Goal: Task Accomplishment & Management: Complete application form

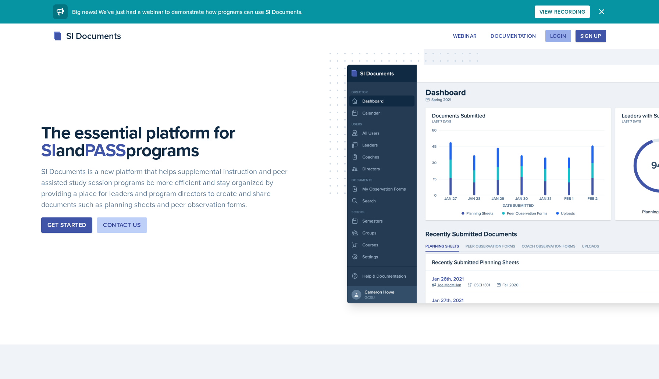
click at [563, 35] on div "Login" at bounding box center [558, 36] width 16 height 6
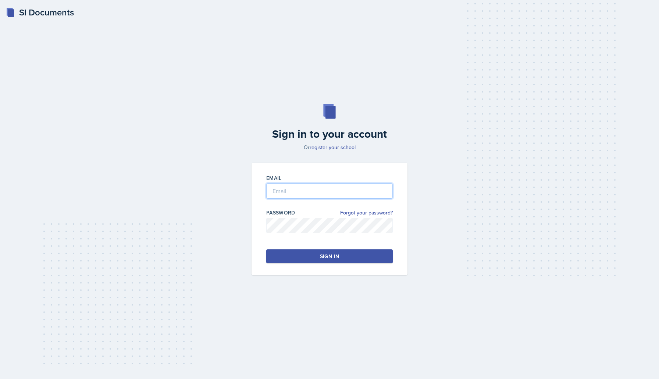
type input "[EMAIL_ADDRESS][DOMAIN_NAME]"
click at [332, 262] on button "Sign in" at bounding box center [329, 257] width 126 height 14
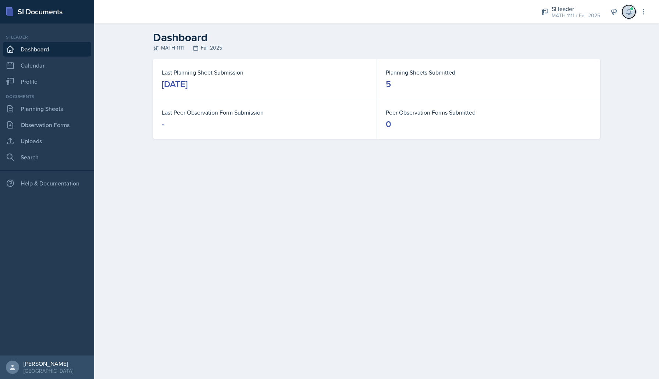
click at [627, 9] on icon at bounding box center [628, 11] width 7 height 7
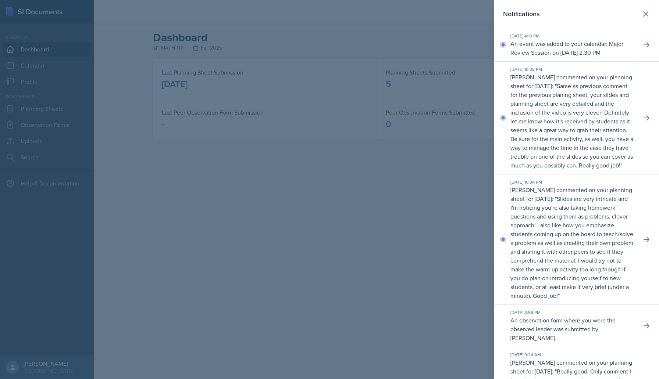
click at [592, 47] on p "An event was added to your calendar: Major Review Session on [DATE] 2:30 PM" at bounding box center [572, 48] width 125 height 18
click at [650, 48] on button at bounding box center [646, 44] width 13 height 13
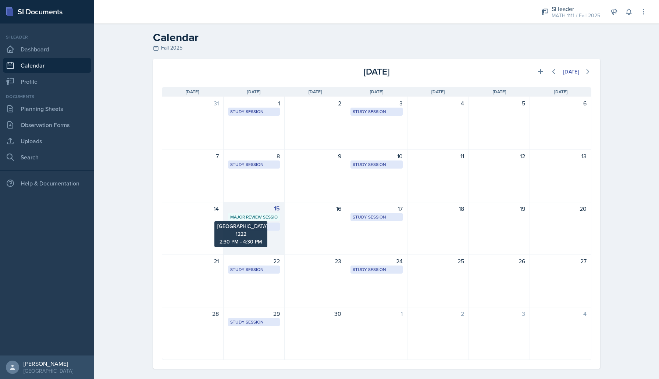
click at [267, 216] on div "Major Review Session" at bounding box center [254, 217] width 48 height 7
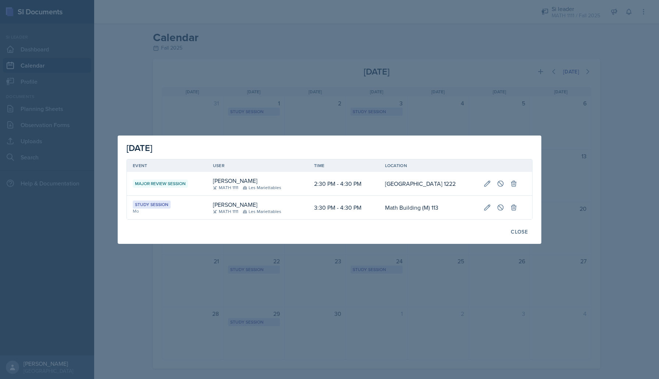
click at [272, 264] on div at bounding box center [329, 189] width 659 height 379
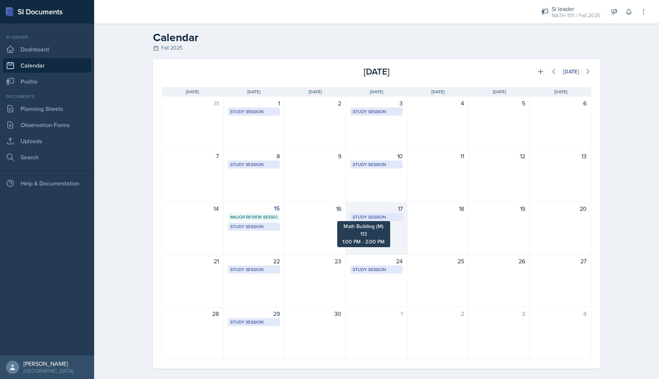
scroll to position [7, 0]
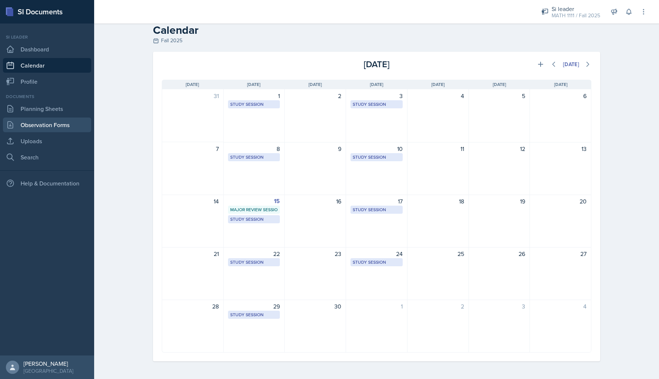
click at [58, 127] on link "Observation Forms" at bounding box center [47, 125] width 88 height 15
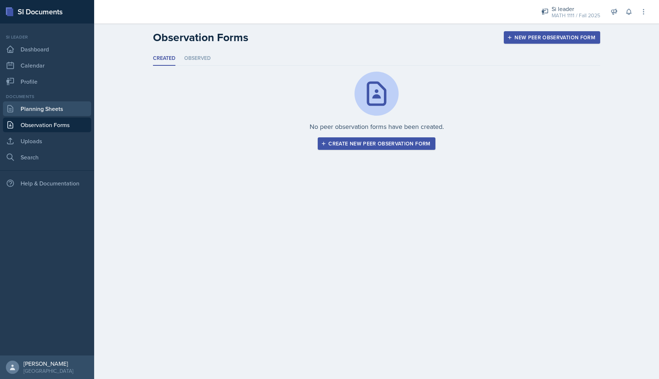
click at [58, 106] on link "Planning Sheets" at bounding box center [47, 108] width 88 height 15
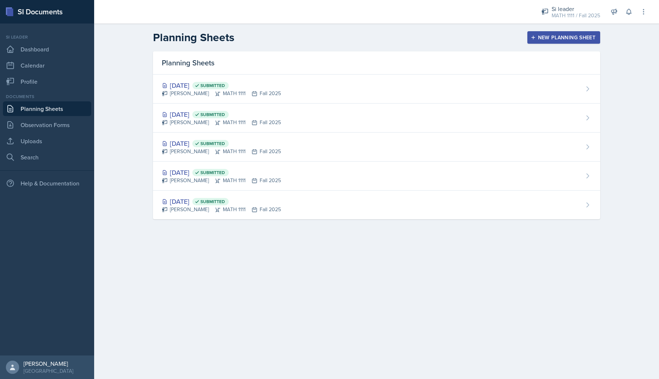
click at [566, 42] on button "New Planning Sheet" at bounding box center [563, 37] width 73 height 13
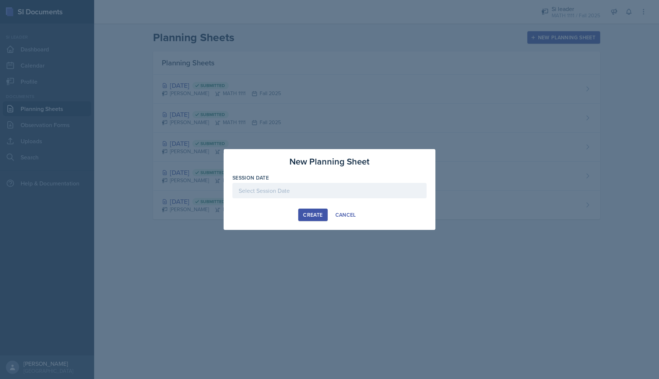
click at [323, 184] on div at bounding box center [329, 190] width 194 height 15
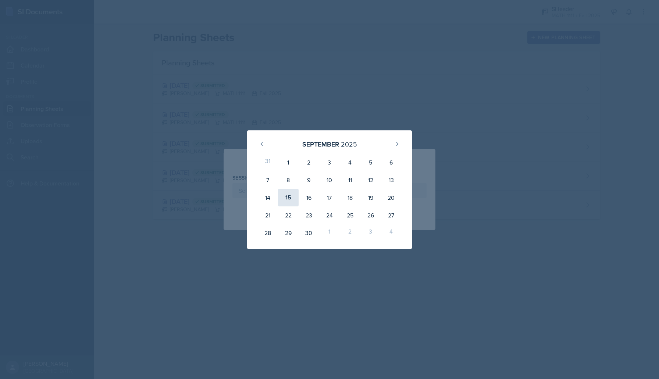
click at [287, 197] on div "15" at bounding box center [288, 198] width 21 height 18
type input "[DATE]"
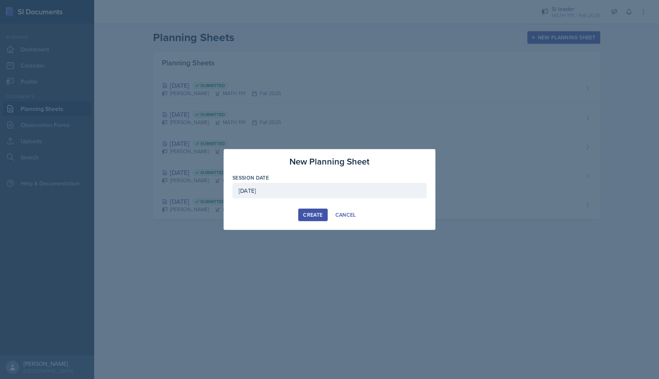
click at [314, 214] on div "Create" at bounding box center [312, 215] width 19 height 6
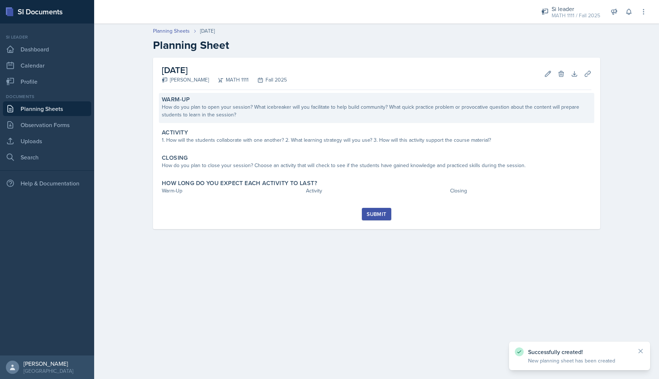
click at [297, 107] on div "How do you plan to open your session? What icebreaker will you facilitate to he…" at bounding box center [376, 110] width 429 height 15
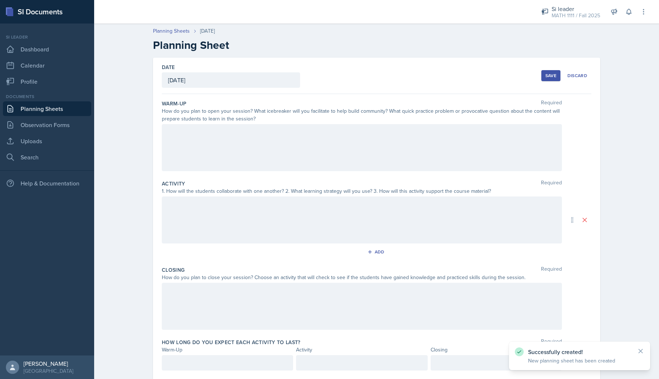
click at [248, 137] on div at bounding box center [362, 147] width 400 height 47
click at [219, 115] on div "How do you plan to open your session? What icebreaker will you facilitate to he…" at bounding box center [362, 114] width 400 height 15
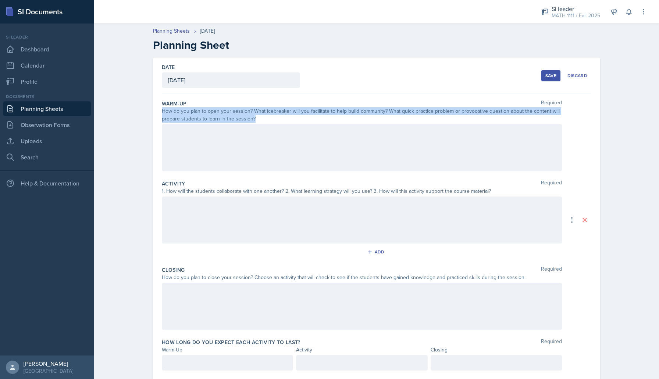
click at [219, 115] on div "How do you plan to open your session? What icebreaker will you facilitate to he…" at bounding box center [362, 114] width 400 height 15
copy div "How do you plan to open your session? What icebreaker will you facilitate to he…"
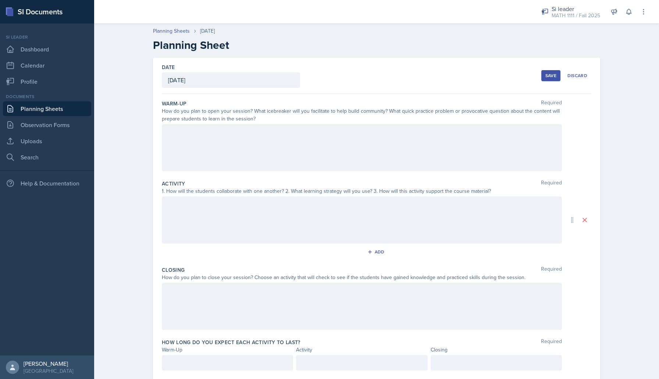
click at [269, 160] on div at bounding box center [362, 147] width 400 height 47
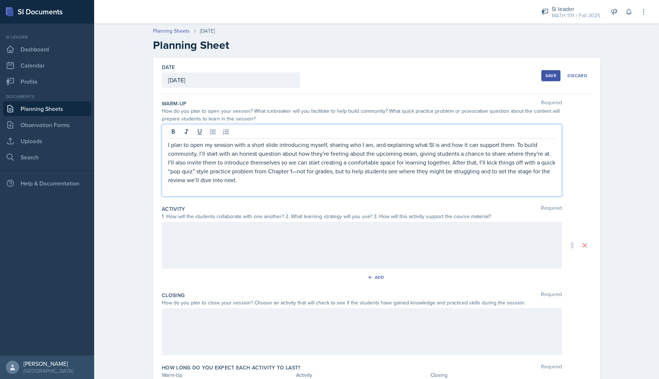
click at [233, 218] on div "1. How will the students collaborate with one another? 2. What learning strateg…" at bounding box center [362, 217] width 400 height 8
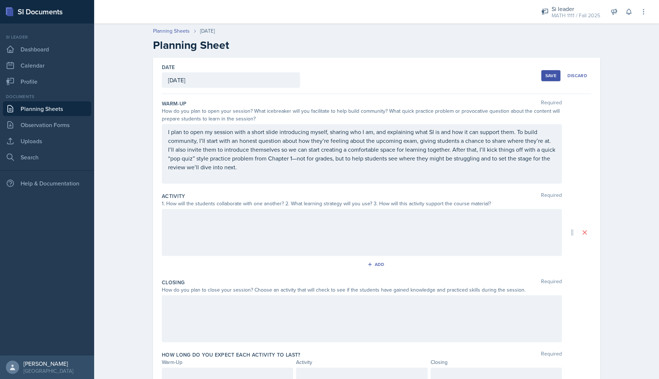
click at [233, 218] on div at bounding box center [362, 232] width 400 height 47
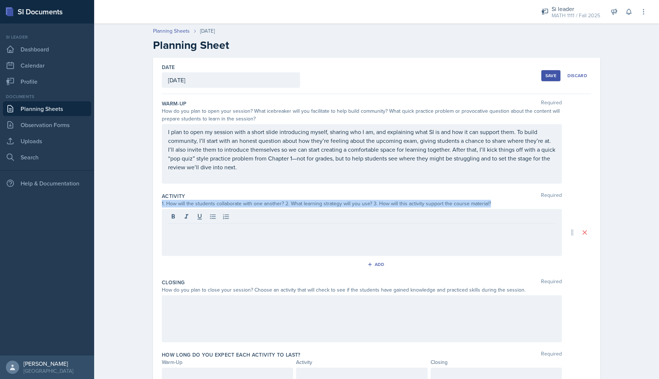
click at [233, 218] on div at bounding box center [362, 218] width 388 height 12
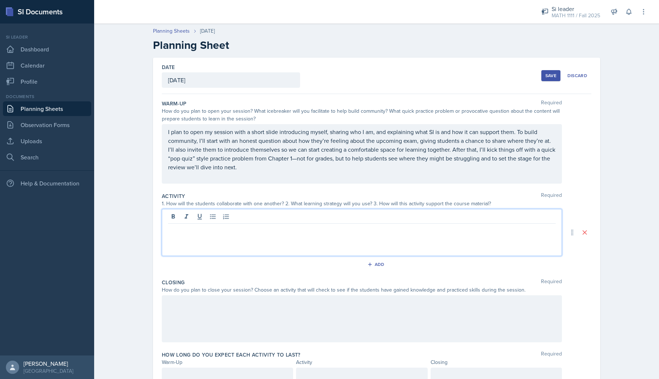
click at [231, 204] on div "1. How will the students collaborate with one another? 2. What learning strateg…" at bounding box center [362, 204] width 400 height 8
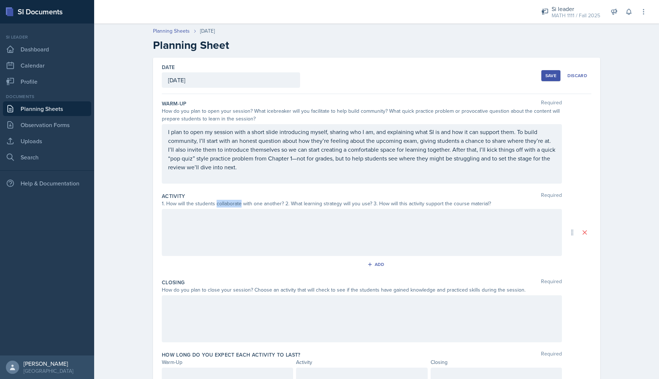
click at [231, 204] on div "1. How will the students collaborate with one another? 2. What learning strateg…" at bounding box center [362, 204] width 400 height 8
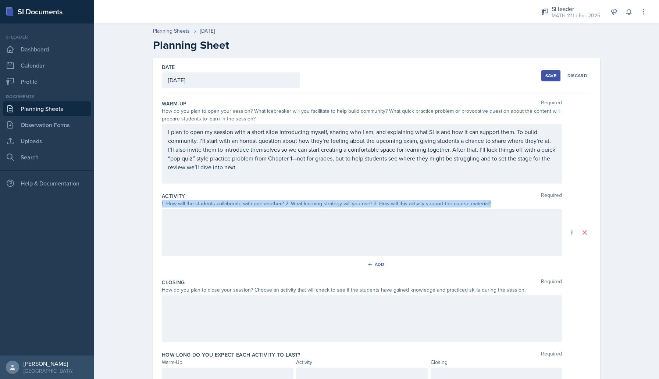
click at [231, 204] on div "1. How will the students collaborate with one another? 2. What learning strateg…" at bounding box center [362, 204] width 400 height 8
copy div "1. How will the students collaborate with one another? 2. What learning strateg…"
click at [224, 244] on div at bounding box center [362, 232] width 400 height 47
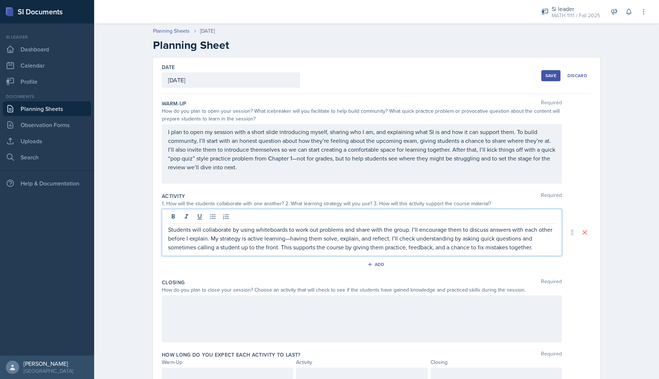
scroll to position [33, 0]
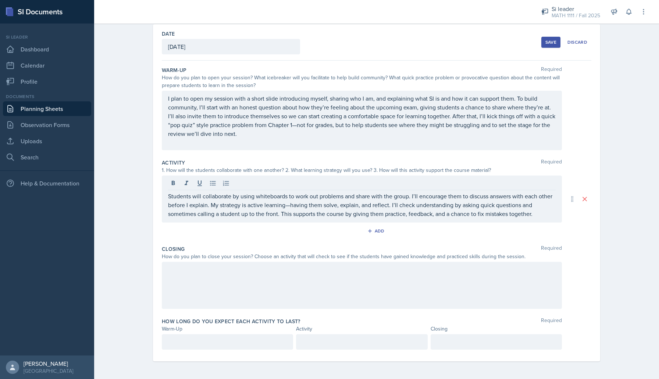
click at [236, 260] on div "How do you plan to close your session? Choose an activity that will check to se…" at bounding box center [362, 257] width 400 height 8
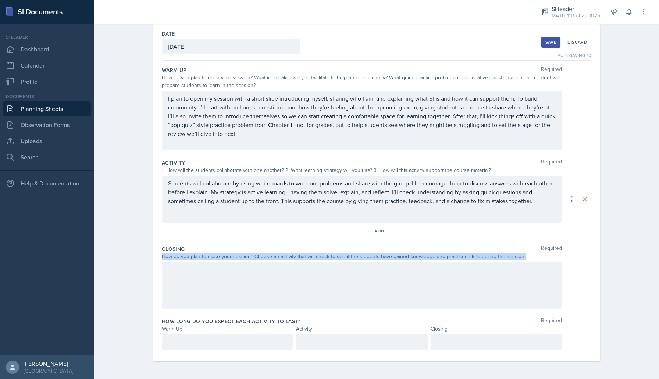
click at [236, 260] on div "How do you plan to close your session? Choose an activity that will check to se…" at bounding box center [362, 257] width 400 height 8
copy div "How do you plan to close your session? Choose an activity that will check to se…"
click at [249, 286] on div at bounding box center [362, 285] width 400 height 47
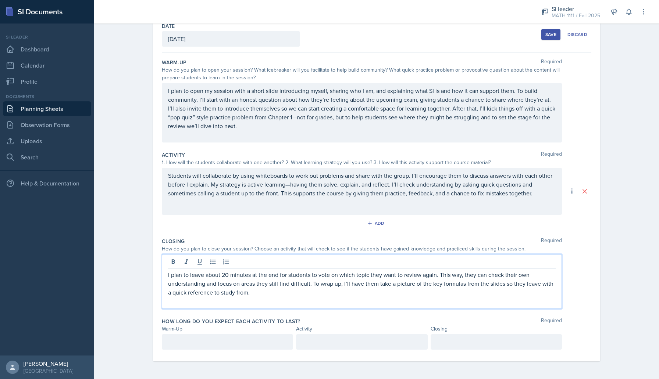
click at [211, 341] on div at bounding box center [227, 342] width 131 height 15
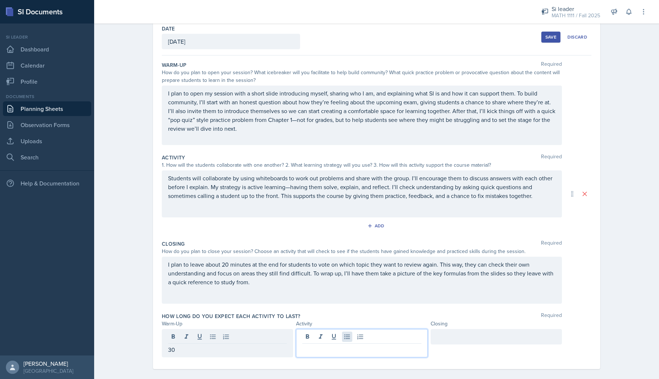
click at [342, 340] on div at bounding box center [361, 343] width 131 height 28
click at [348, 308] on div "Closing Required How do you plan to close your session? Choose an activity that…" at bounding box center [376, 274] width 429 height 72
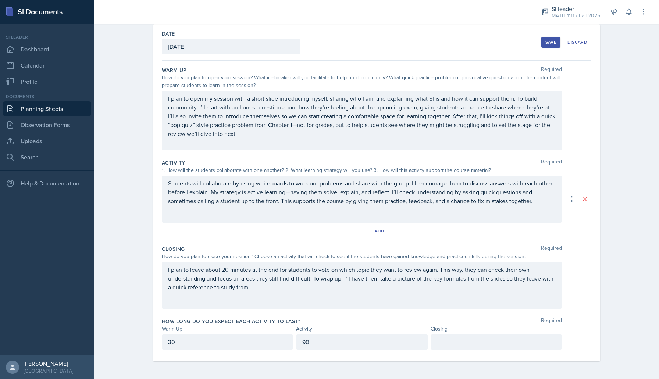
scroll to position [33, 0]
click at [375, 347] on div "90" at bounding box center [361, 342] width 131 height 15
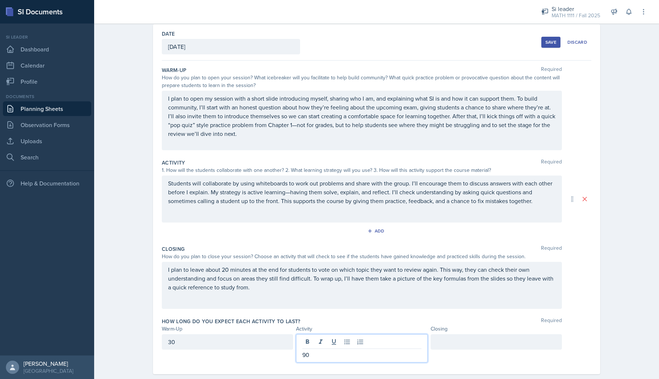
scroll to position [46, 0]
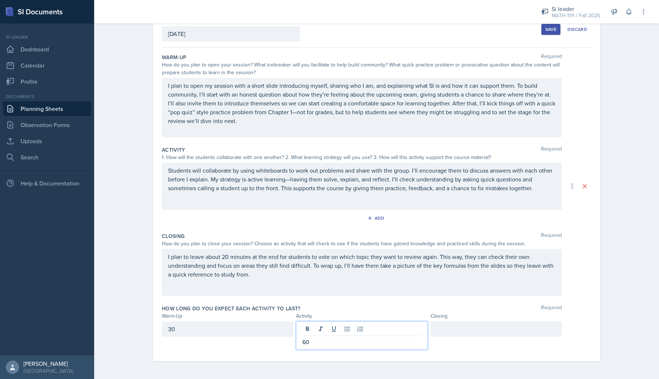
click at [463, 330] on div at bounding box center [496, 329] width 131 height 15
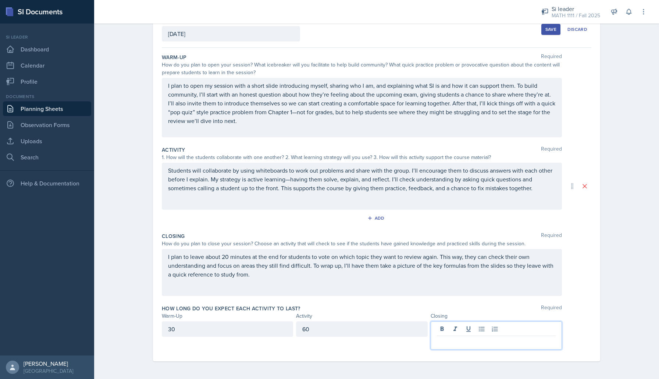
click at [364, 331] on div "60" at bounding box center [361, 329] width 131 height 15
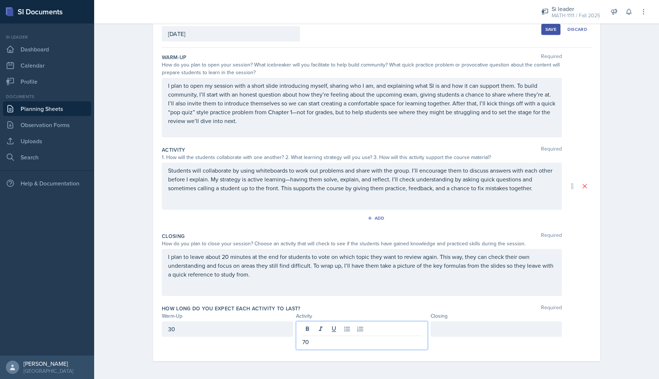
click at [441, 332] on div at bounding box center [496, 329] width 131 height 15
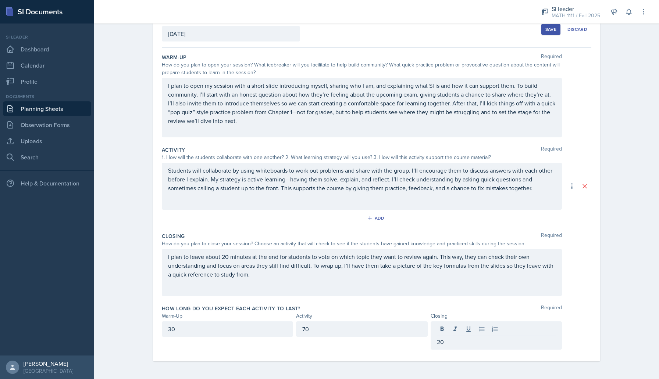
click at [440, 307] on div "How long do you expect each activity to last? Required" at bounding box center [376, 308] width 429 height 7
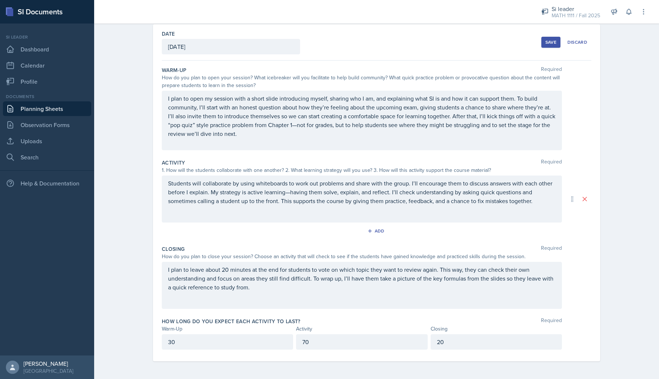
click at [554, 46] on button "Save" at bounding box center [550, 42] width 19 height 11
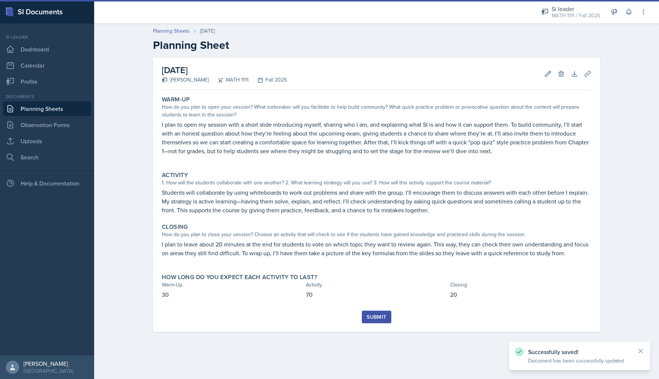
scroll to position [0, 0]
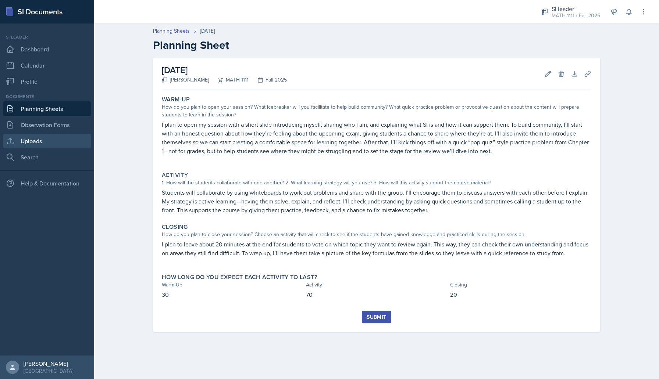
click at [36, 142] on link "Uploads" at bounding box center [47, 141] width 88 height 15
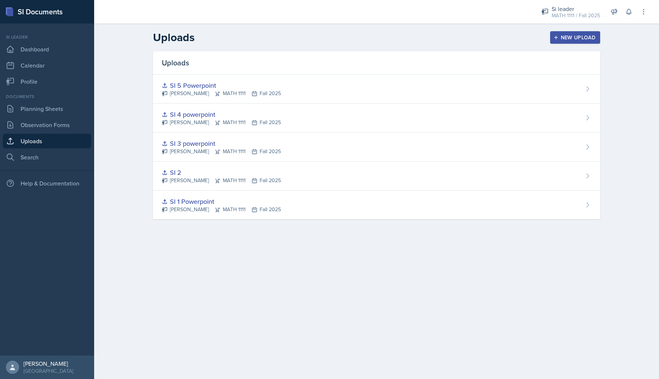
click at [564, 36] on div "New Upload" at bounding box center [575, 38] width 41 height 6
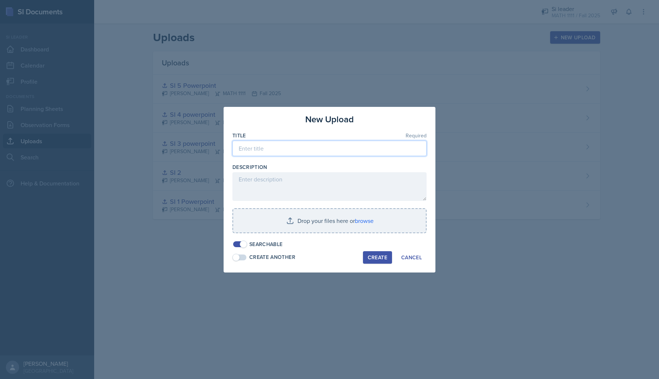
click at [299, 152] on input at bounding box center [329, 148] width 194 height 15
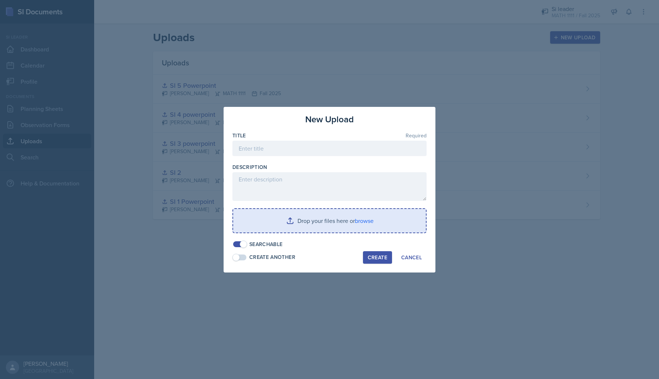
click at [289, 222] on input "file" at bounding box center [329, 221] width 193 height 24
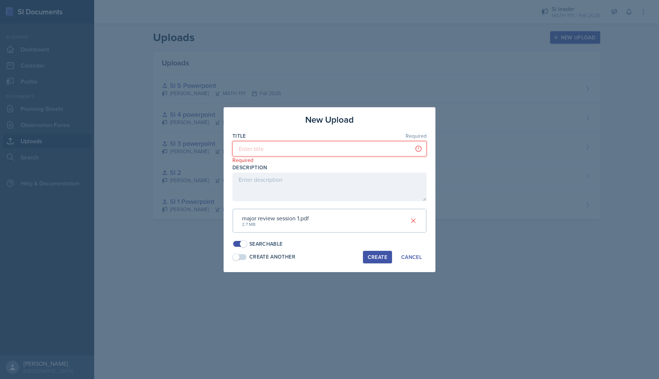
click at [327, 151] on input at bounding box center [329, 148] width 194 height 15
type input "S"
type input "Major review (work in progress)"
click at [368, 254] on div "Create" at bounding box center [377, 257] width 19 height 6
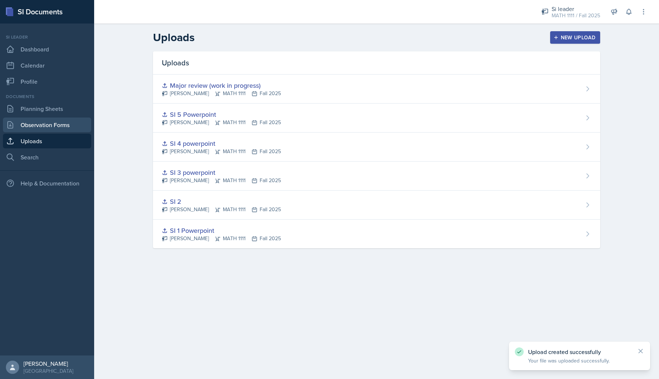
click at [38, 123] on link "Observation Forms" at bounding box center [47, 125] width 88 height 15
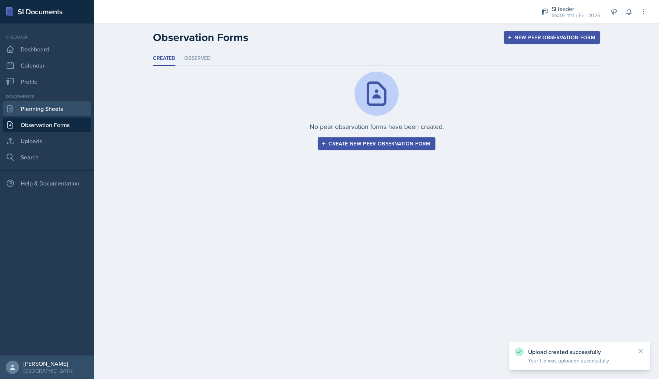
click at [55, 108] on link "Planning Sheets" at bounding box center [47, 108] width 88 height 15
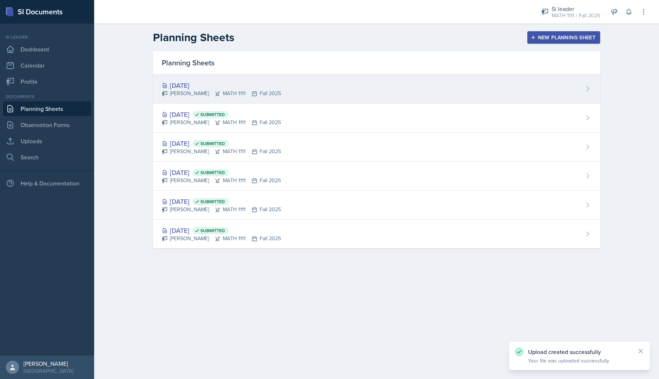
click at [388, 90] on div "[DATE] [PERSON_NAME] MATH 1111 Fall 2025" at bounding box center [376, 89] width 447 height 29
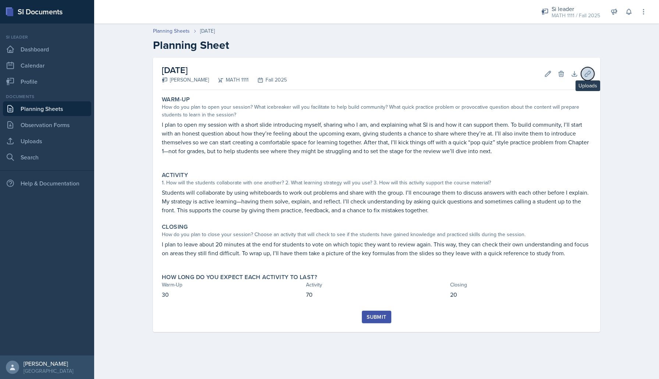
click at [588, 71] on icon at bounding box center [587, 73] width 7 height 7
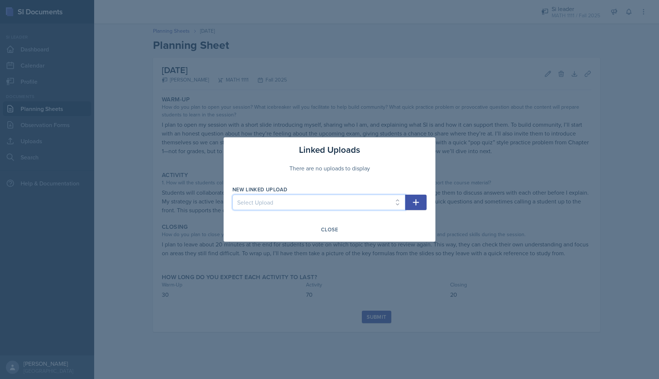
click at [375, 204] on select "Select Upload SI 1 Powerpoint SI 2 SI 3 powerpoint SI 4 powerpoint SI 5 Powerpo…" at bounding box center [318, 202] width 173 height 15
select select "bb09ac91-2a35-4d55-afe1-592a4f081d7a"
click at [232, 195] on select "Select Upload SI 1 Powerpoint SI 2 SI 3 powerpoint SI 4 powerpoint SI 5 Powerpo…" at bounding box center [318, 202] width 173 height 15
click at [420, 201] on icon "button" at bounding box center [415, 202] width 9 height 9
select select
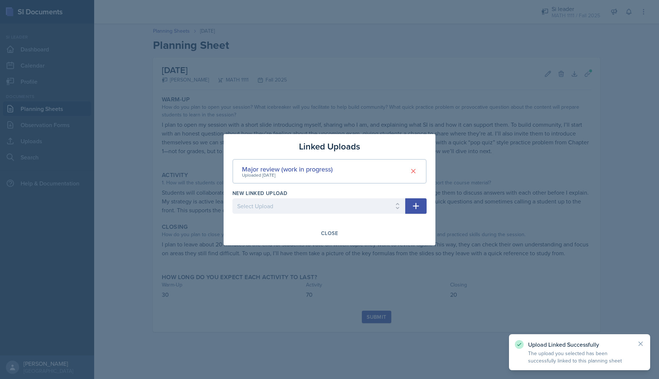
click at [390, 297] on div at bounding box center [329, 189] width 659 height 379
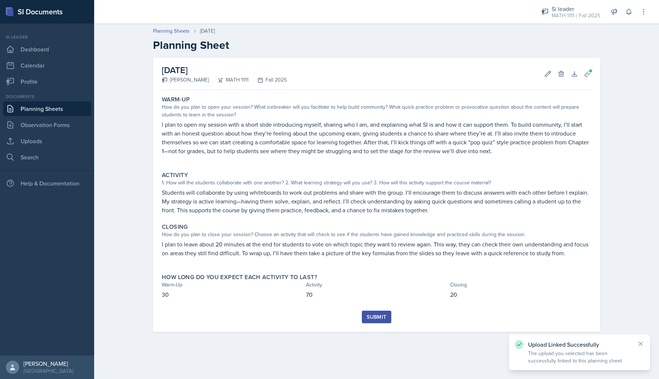
click at [372, 319] on div "Submit" at bounding box center [376, 317] width 19 height 6
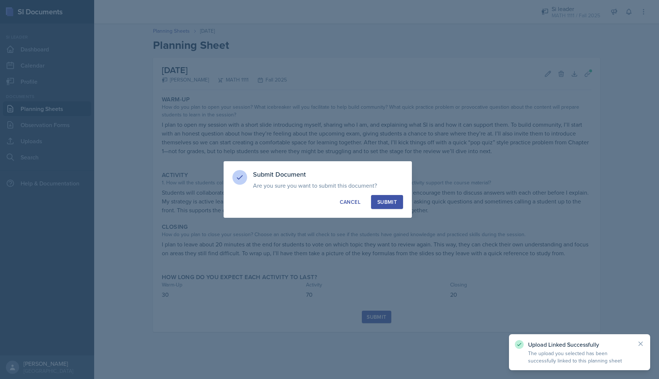
click at [379, 199] on div "Submit" at bounding box center [386, 202] width 19 height 7
